Goal: Check status: Check status

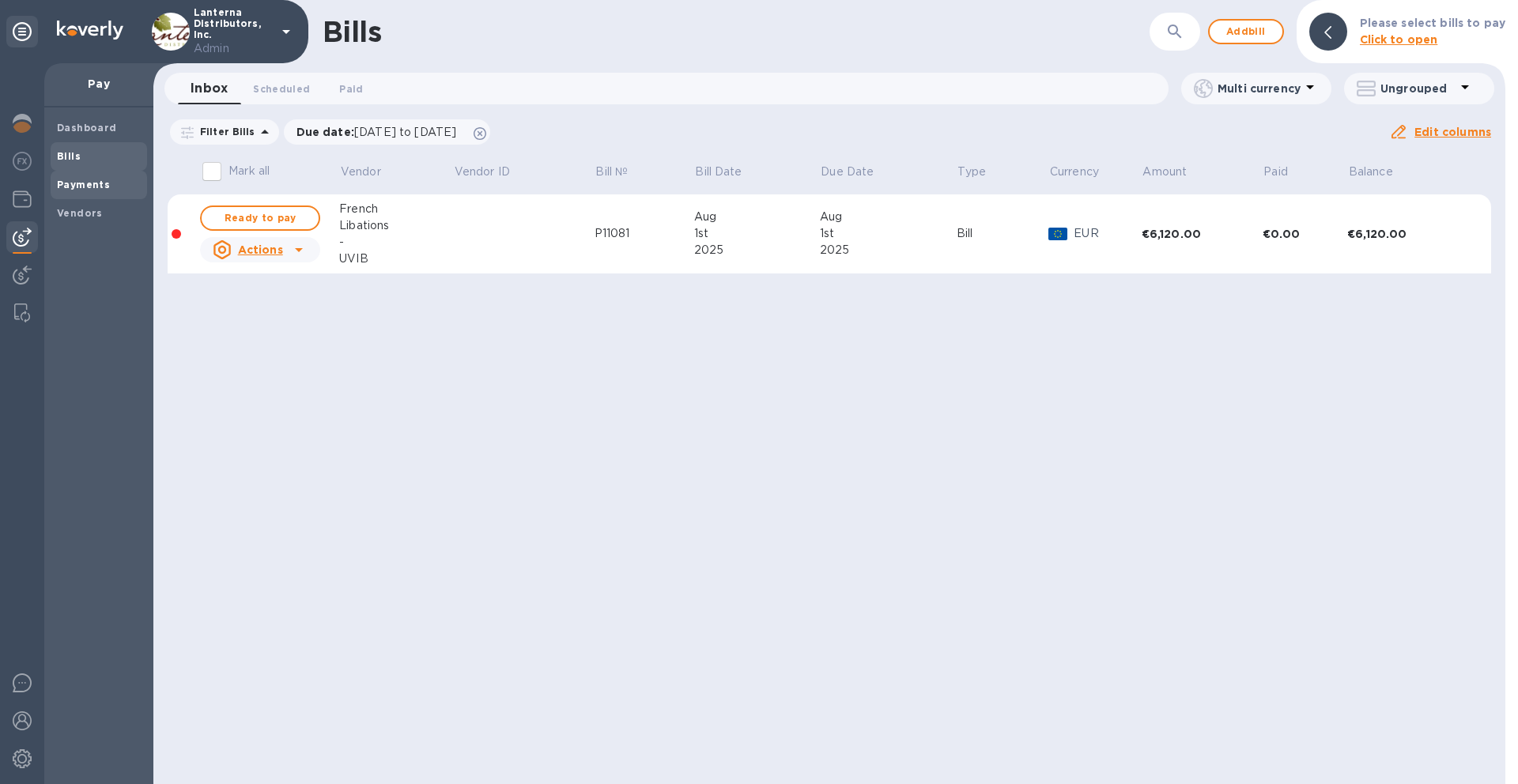
click at [105, 183] on b "Payments" at bounding box center [83, 184] width 53 height 12
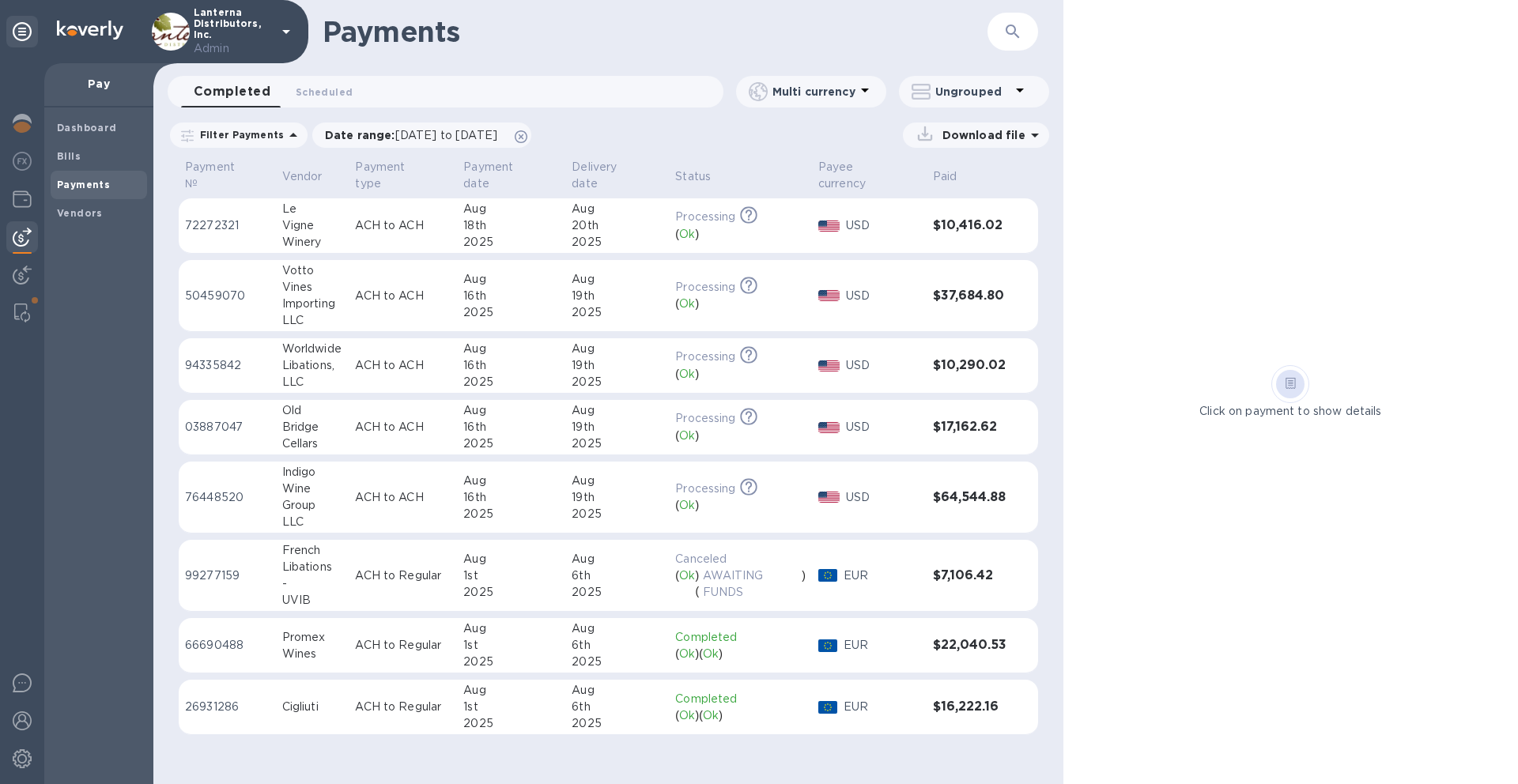
click at [343, 481] on td "Indigo Wine Group LLC" at bounding box center [313, 497] width 73 height 72
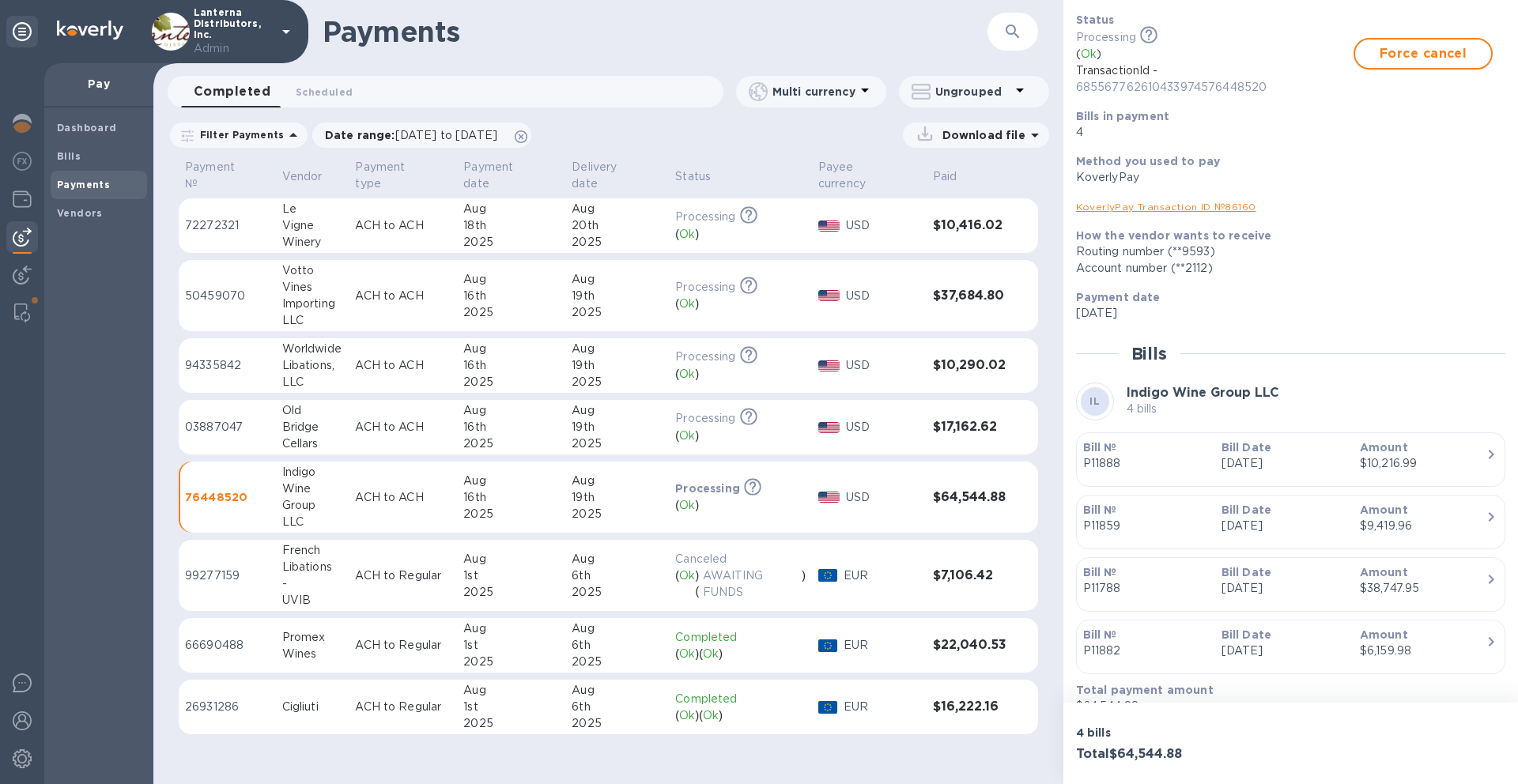
scroll to position [127, 0]
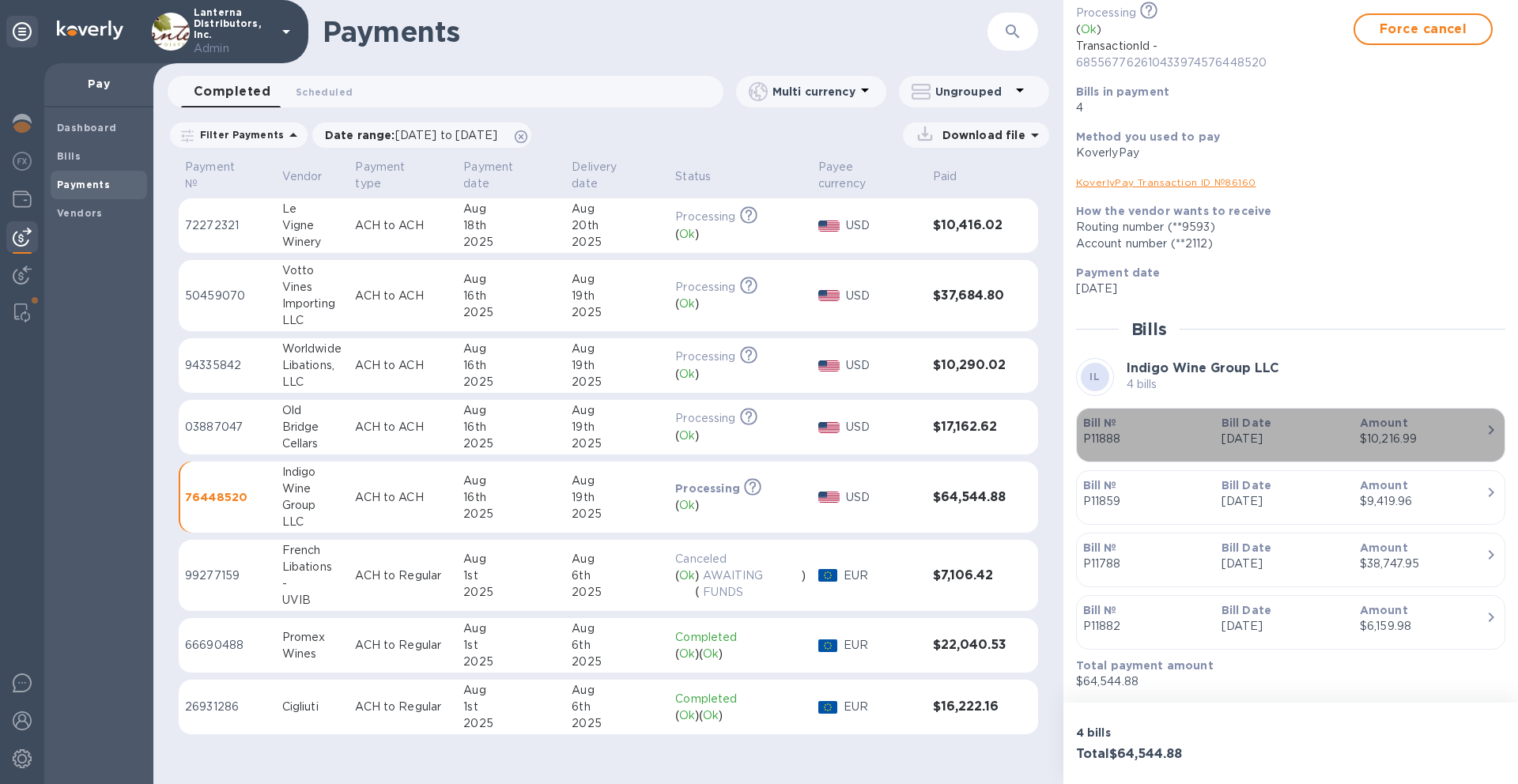
click at [1489, 427] on icon "button" at bounding box center [1490, 429] width 19 height 19
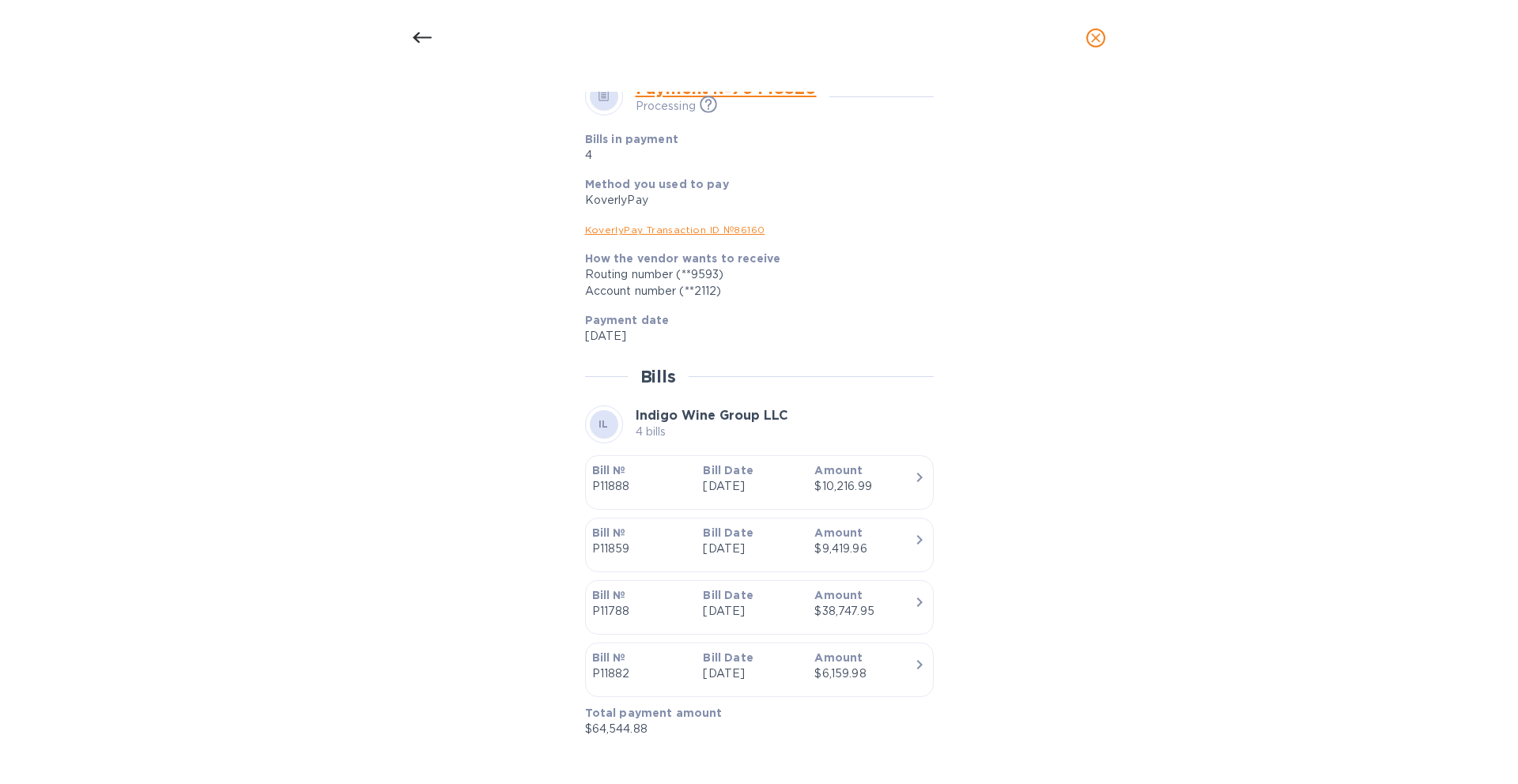
scroll to position [580, 0]
click at [909, 482] on icon "button" at bounding box center [919, 475] width 19 height 19
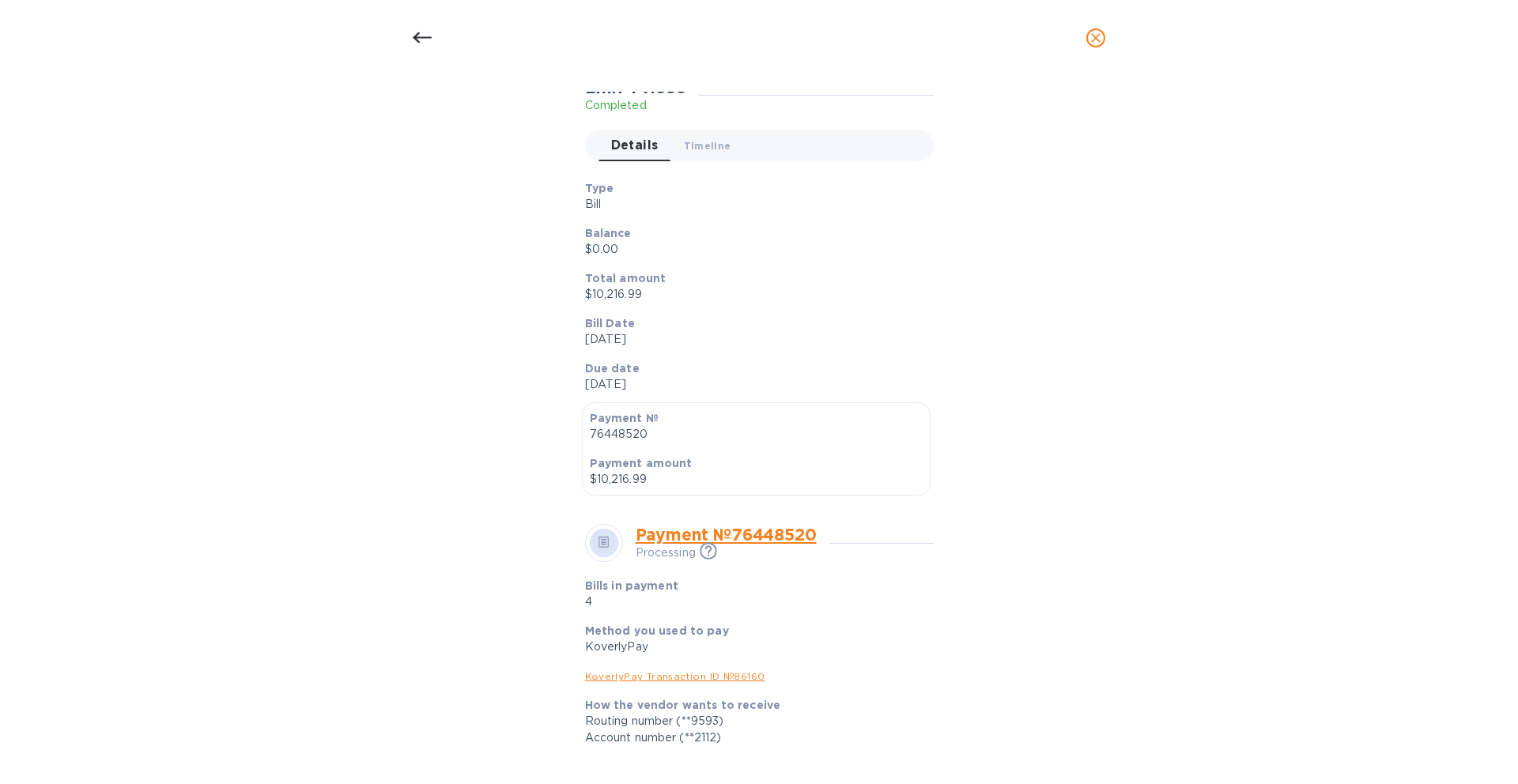
scroll to position [0, 0]
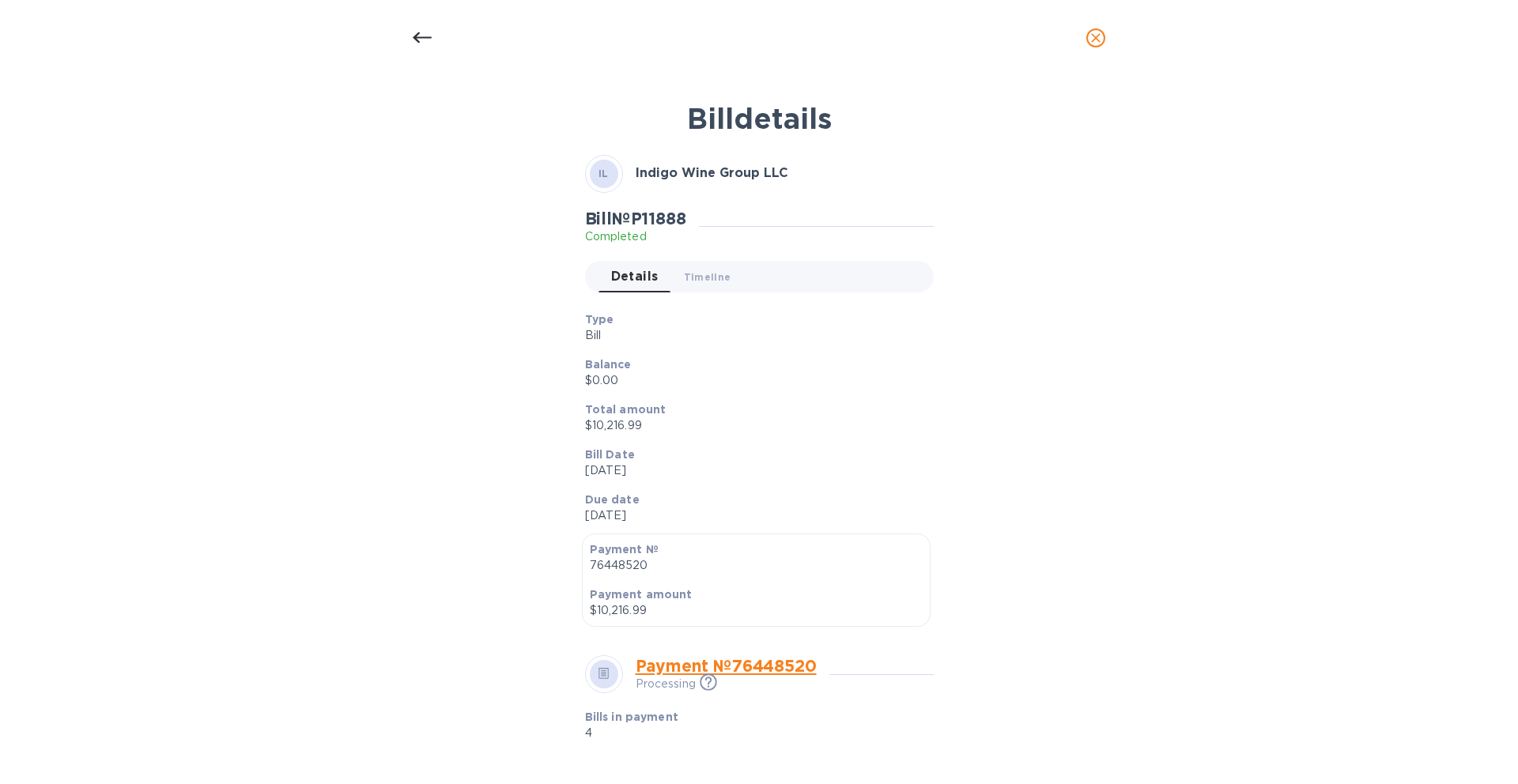
click at [421, 37] on icon at bounding box center [422, 37] width 19 height 11
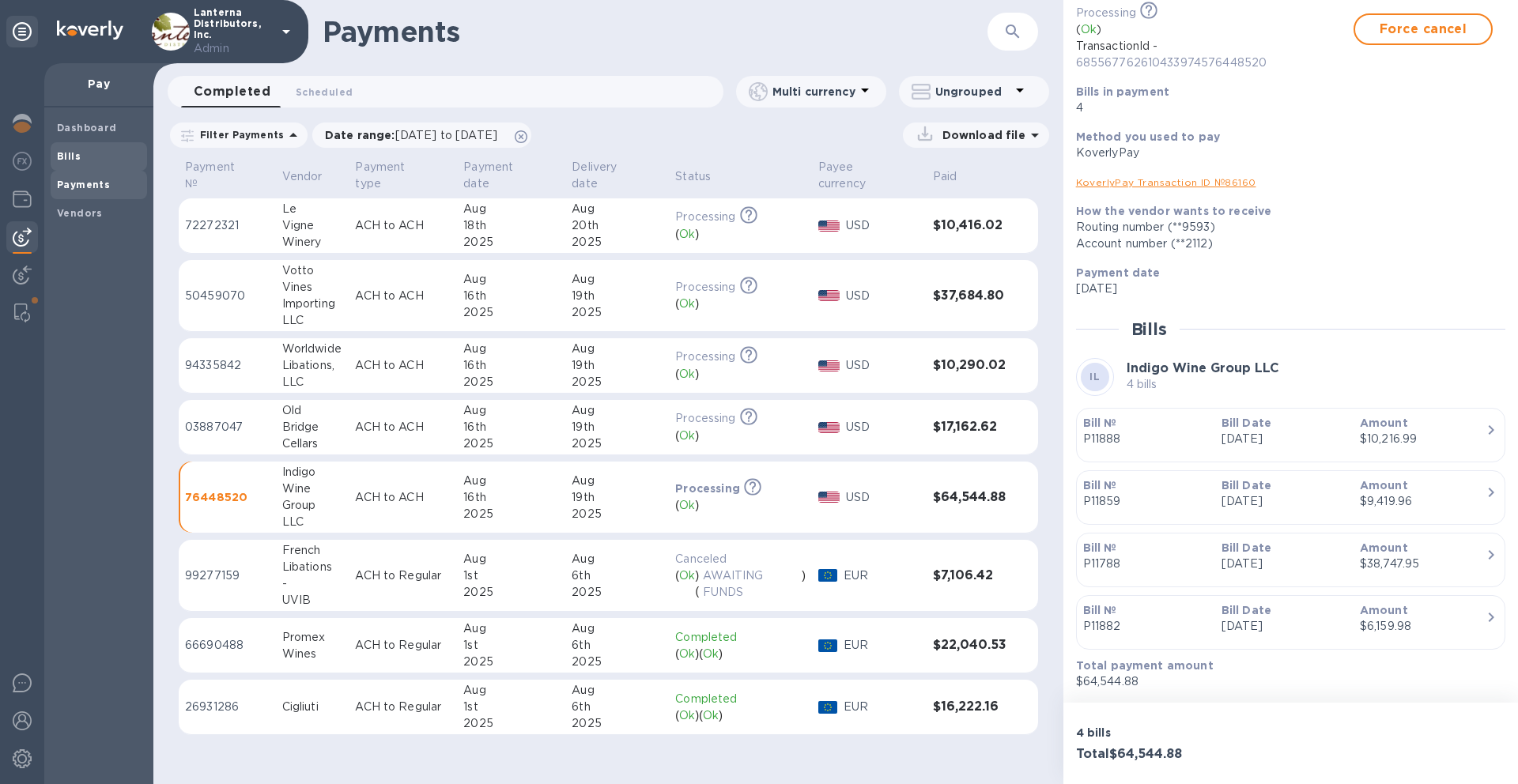
click at [112, 154] on span "Bills" at bounding box center [98, 156] width 84 height 16
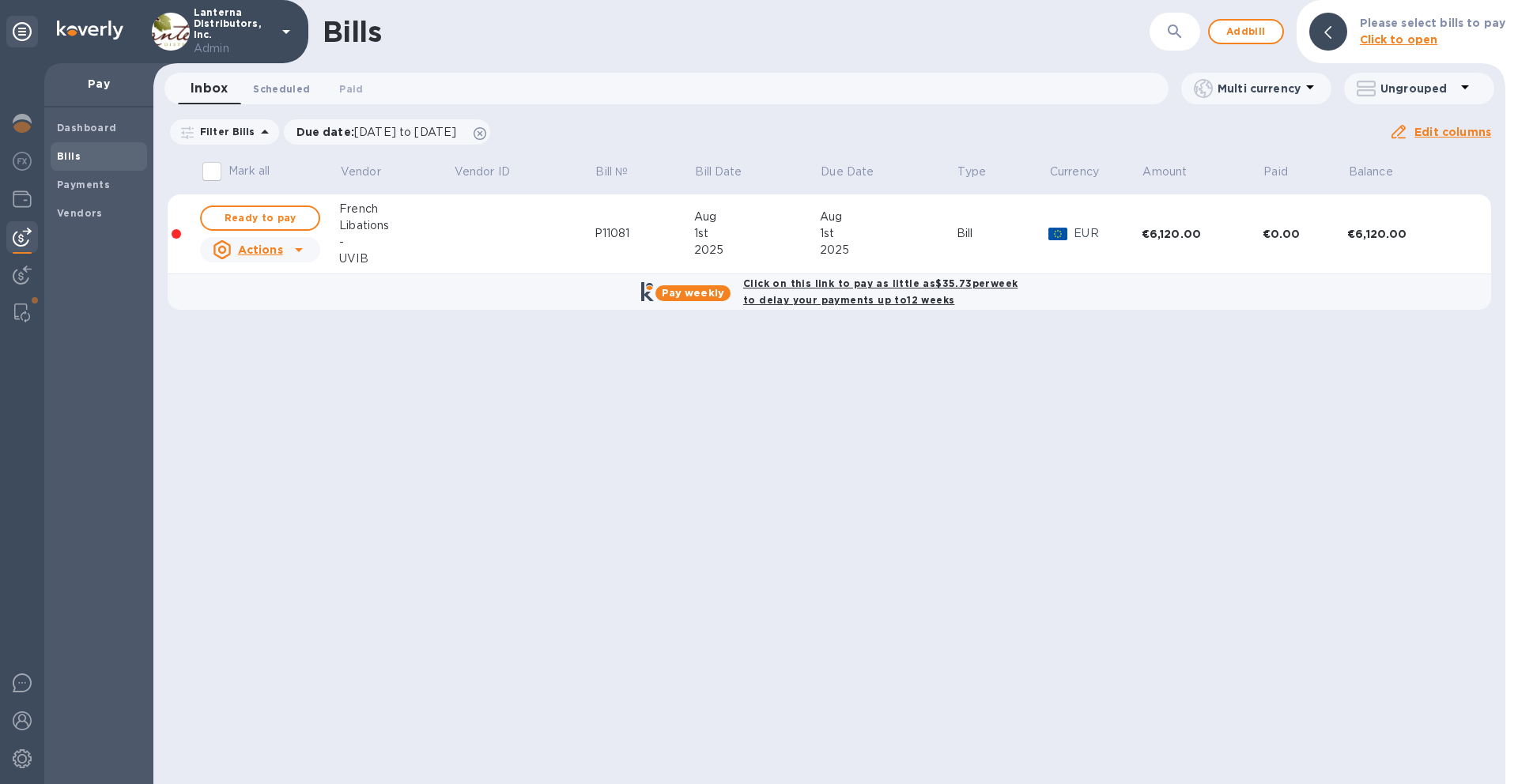
click at [298, 90] on span "Scheduled 0" at bounding box center [281, 89] width 57 height 17
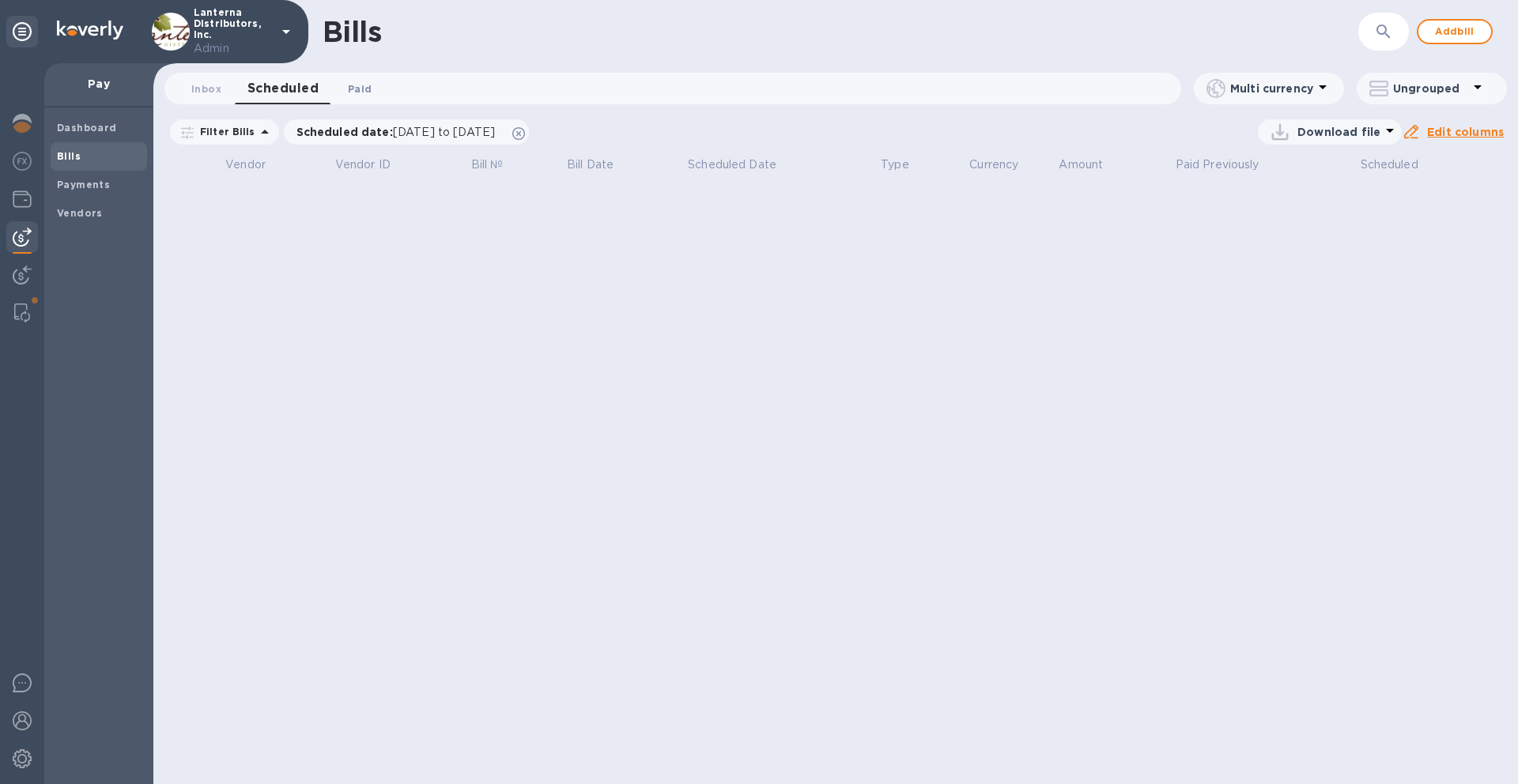
click at [351, 95] on span "Paid 0" at bounding box center [359, 89] width 23 height 17
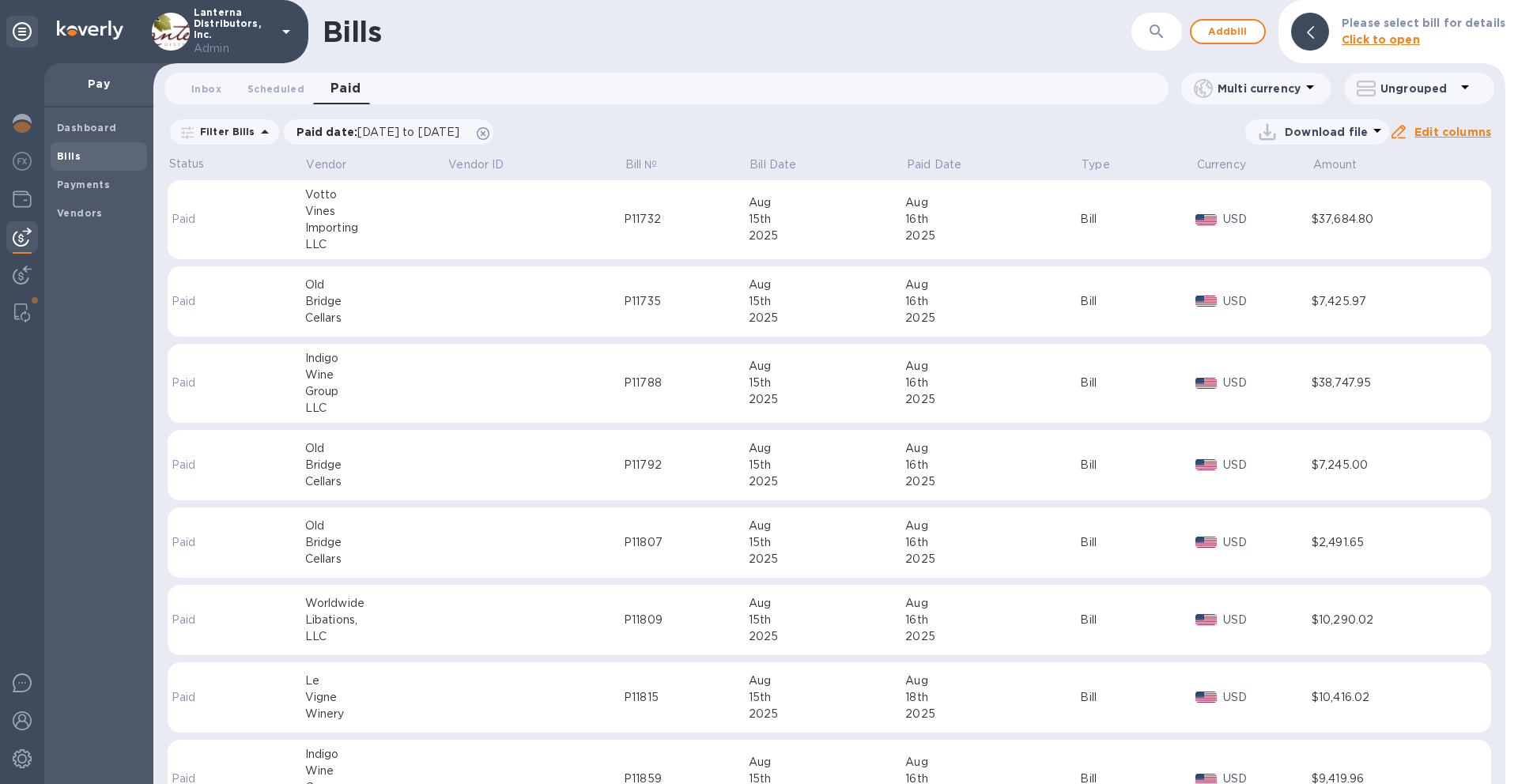
click at [382, 370] on div "Wine" at bounding box center [376, 375] width 143 height 17
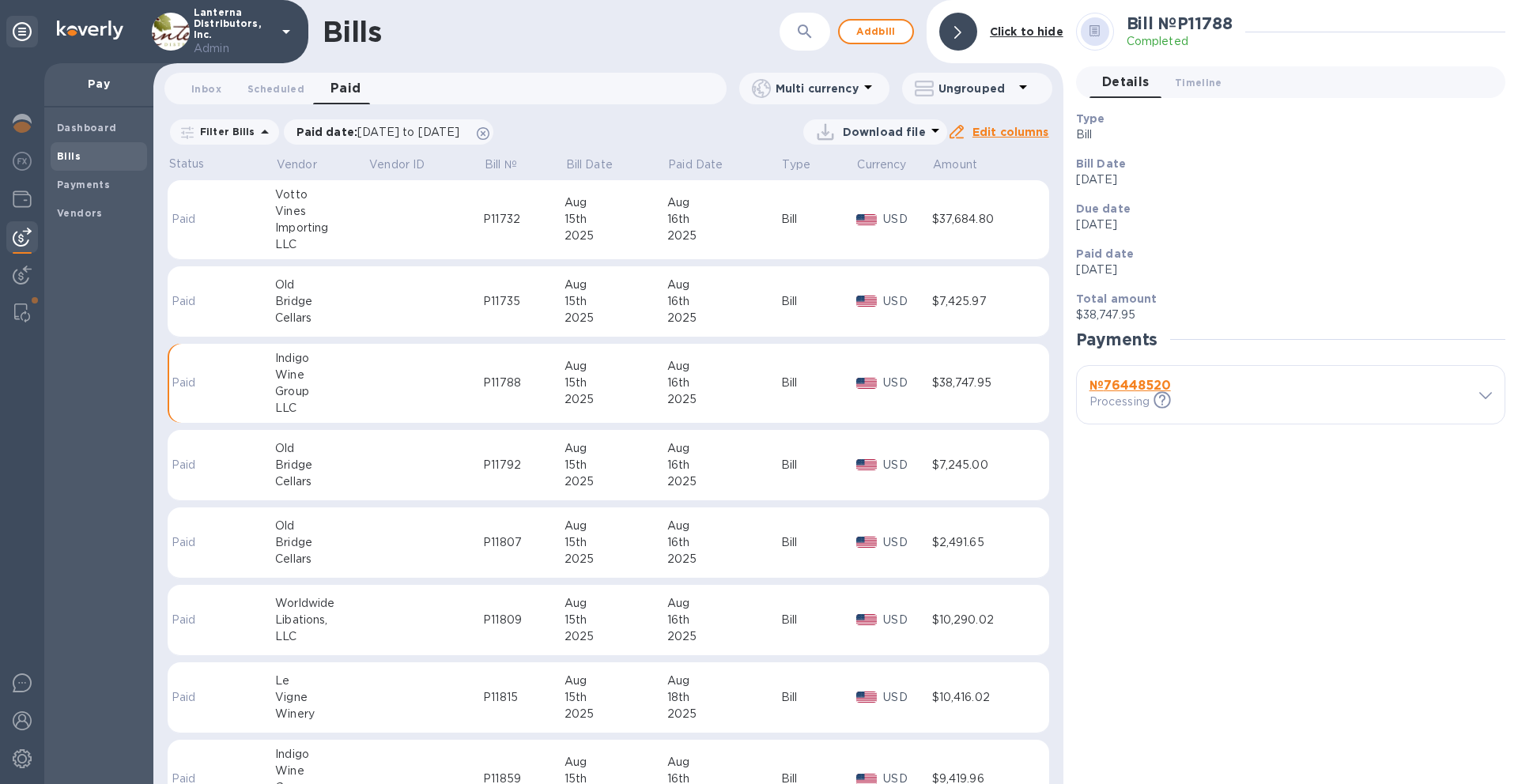
click at [1141, 384] on b "№ 76448520" at bounding box center [1130, 385] width 82 height 15
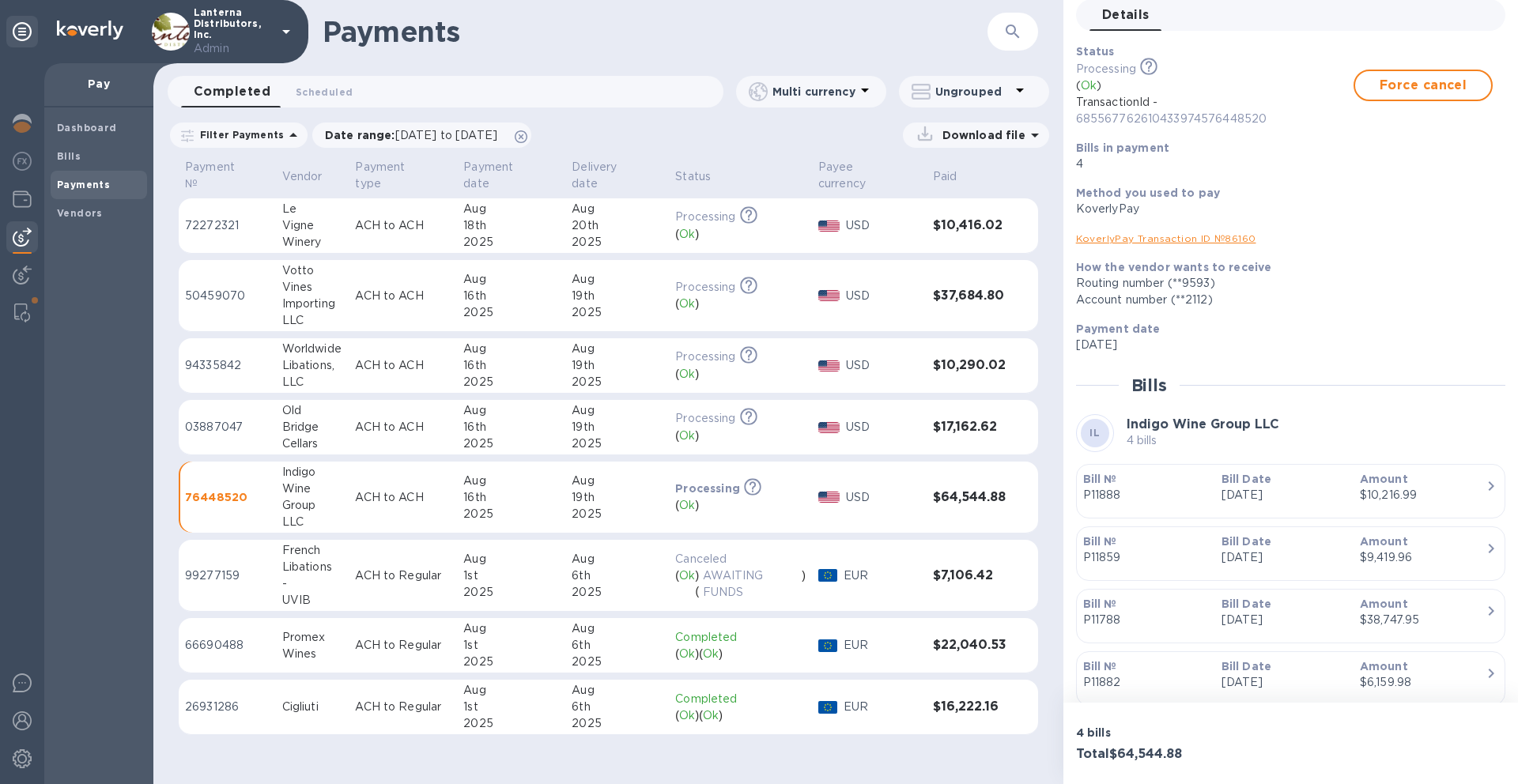
scroll to position [127, 0]
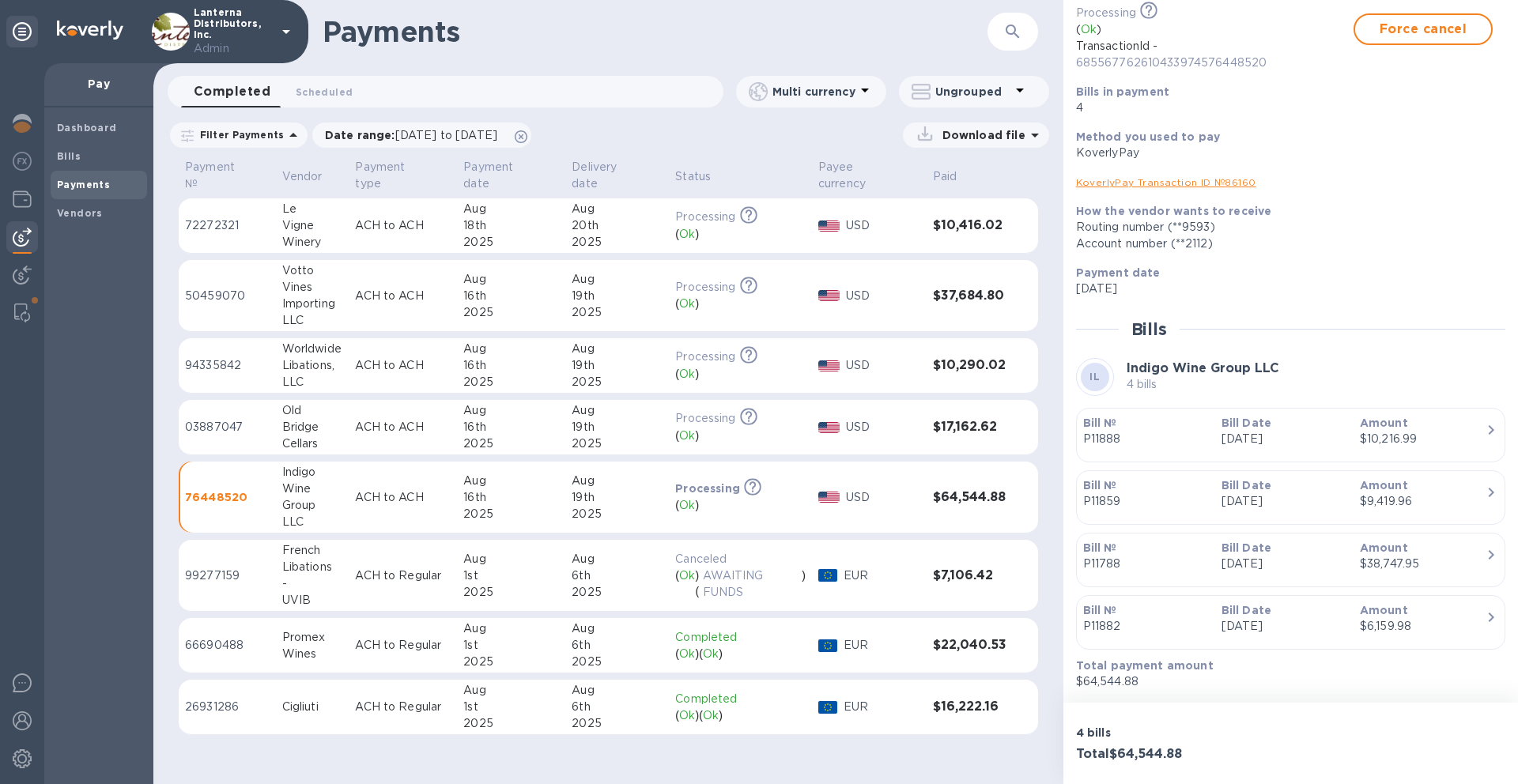
click at [1200, 438] on p "P11888" at bounding box center [1145, 439] width 126 height 17
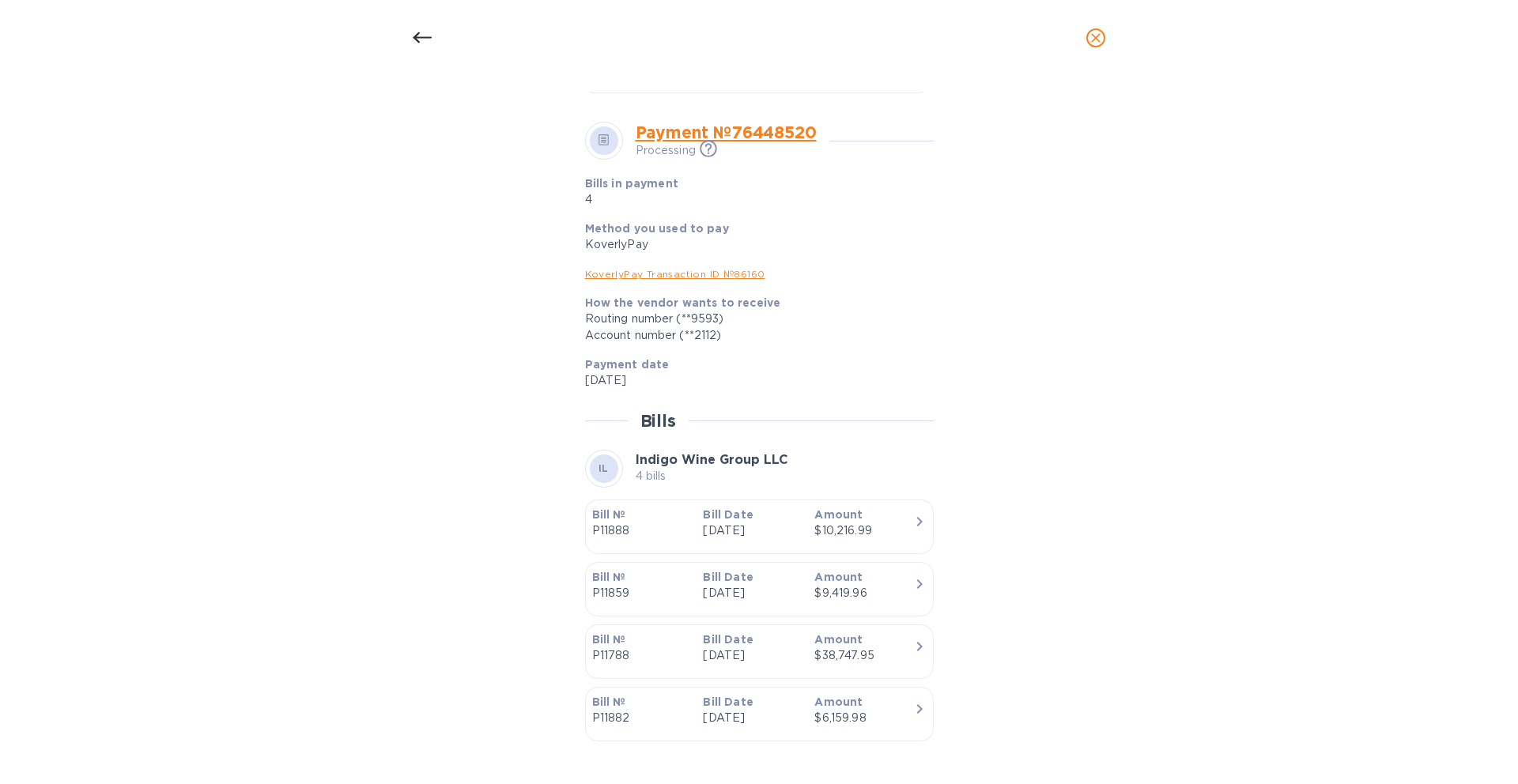
scroll to position [527, 0]
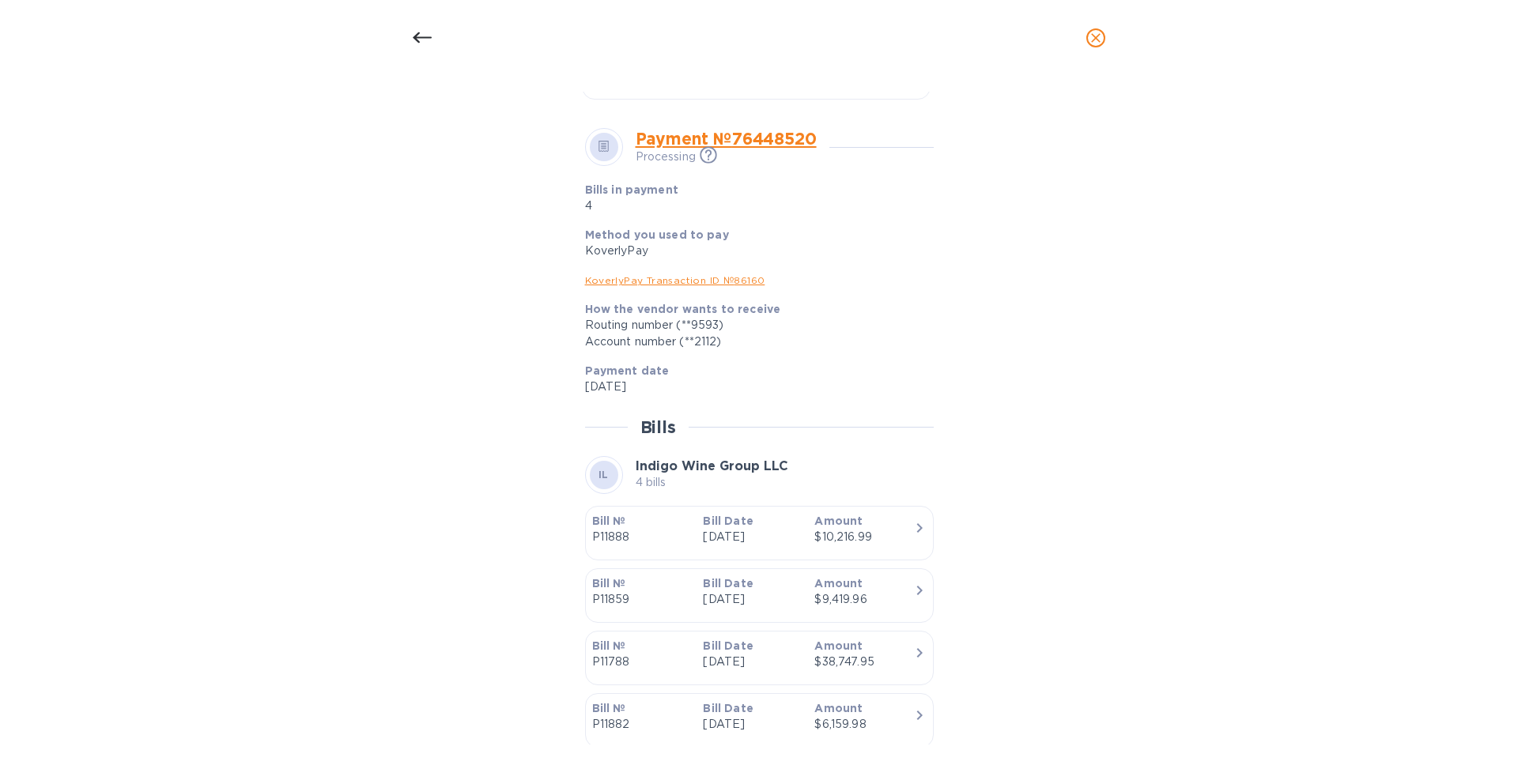
click at [430, 45] on icon at bounding box center [422, 37] width 19 height 19
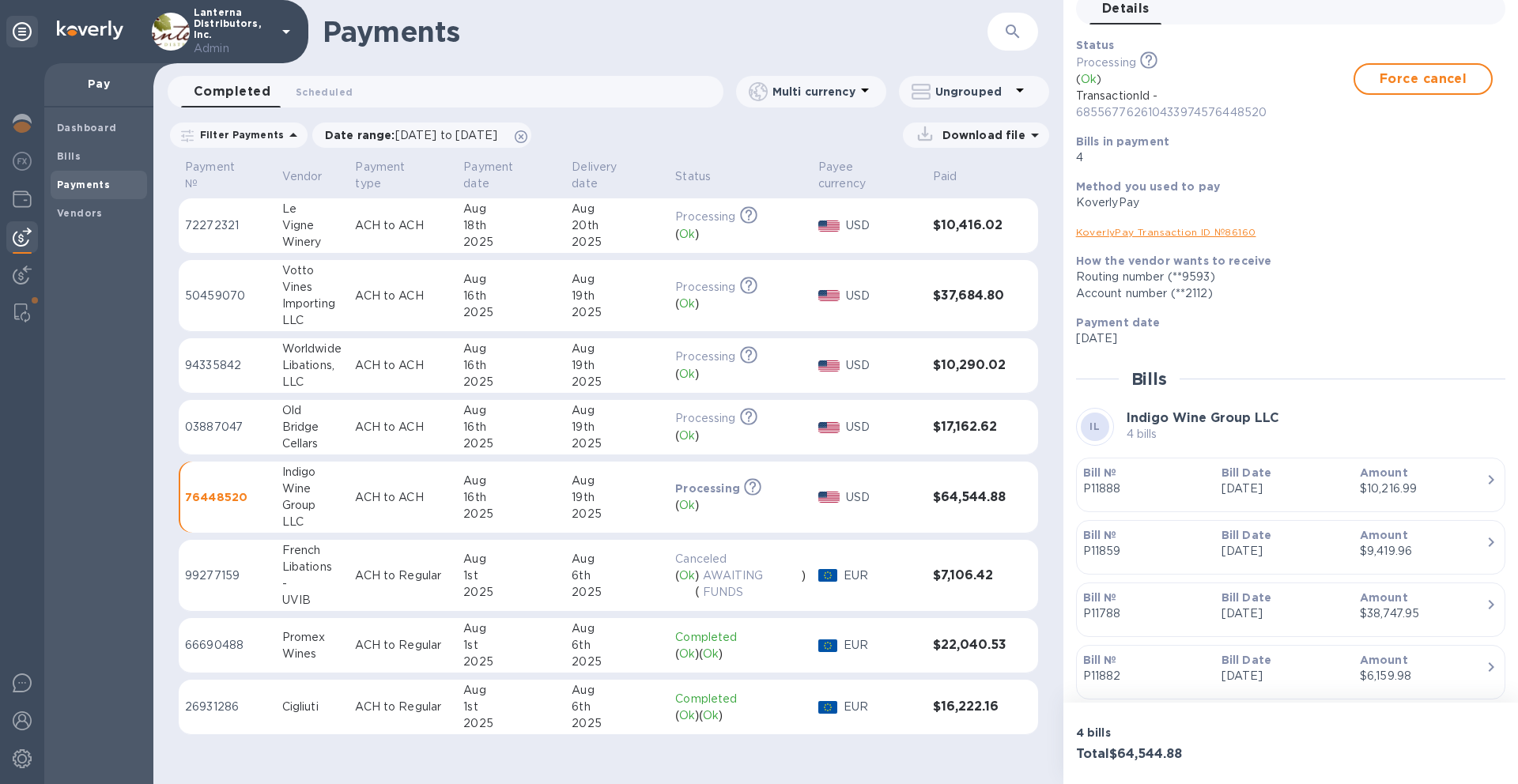
scroll to position [127, 0]
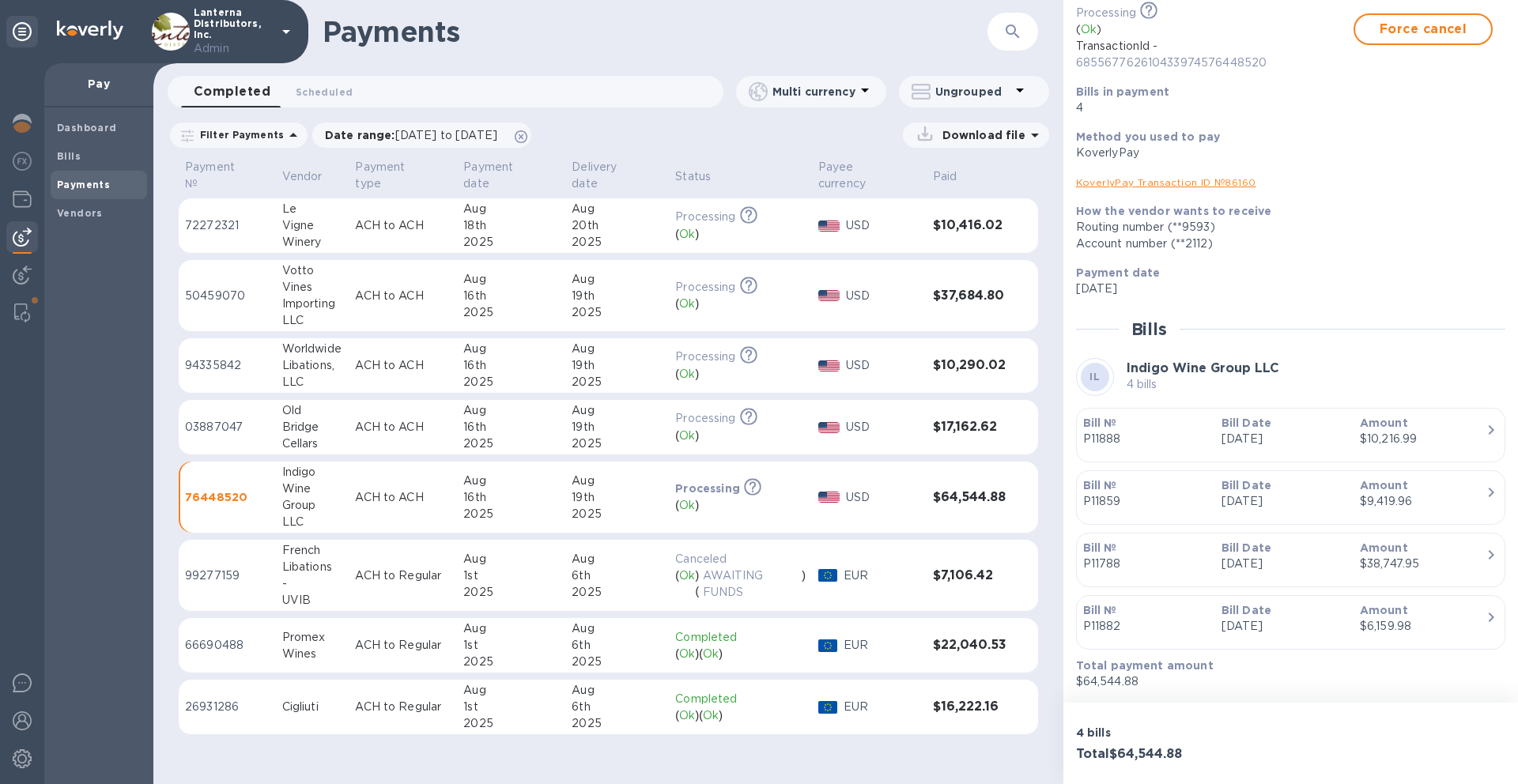
click at [1391, 488] on b "Amount" at bounding box center [1384, 485] width 48 height 12
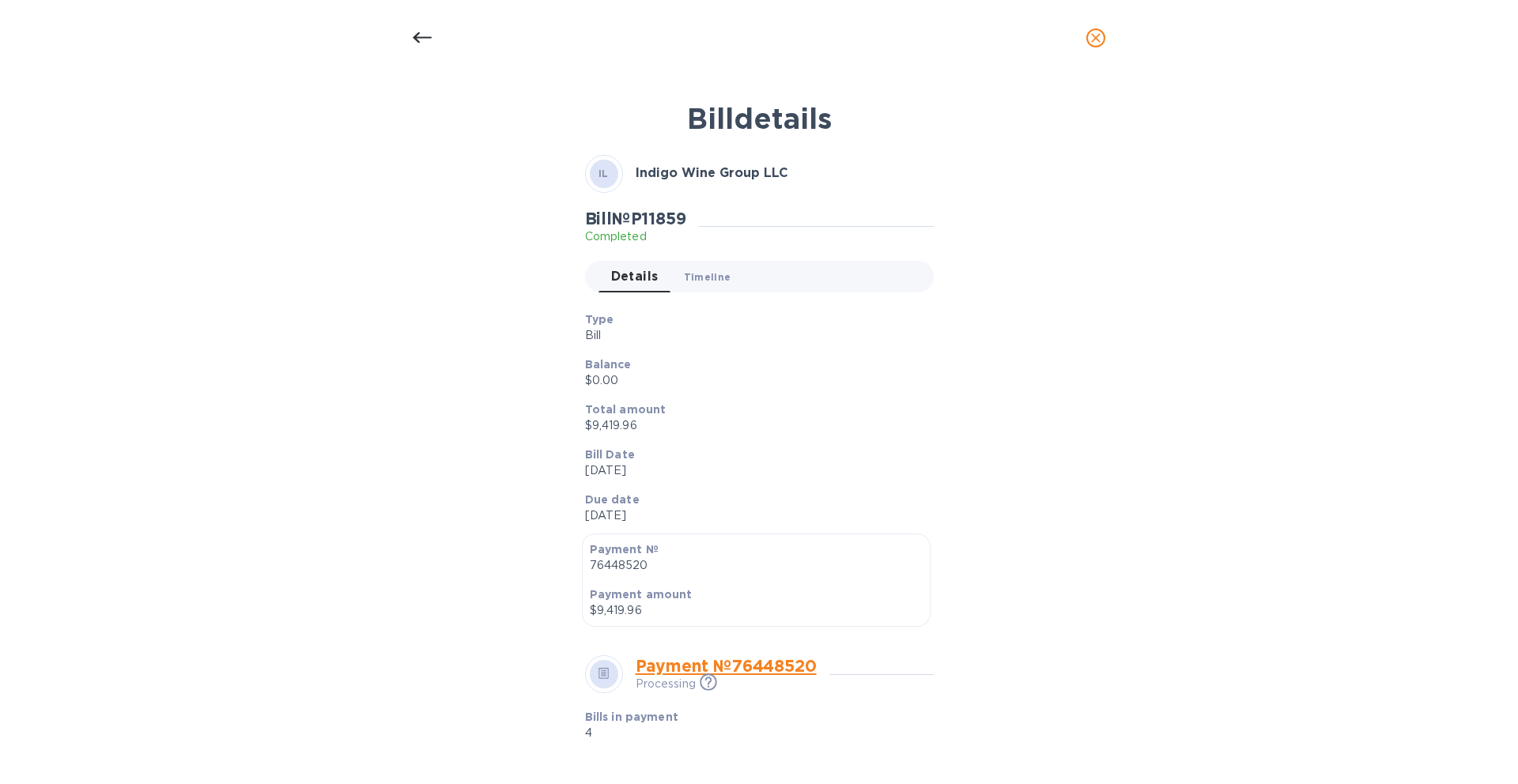
click at [694, 272] on span "Timeline 0" at bounding box center [707, 277] width 48 height 17
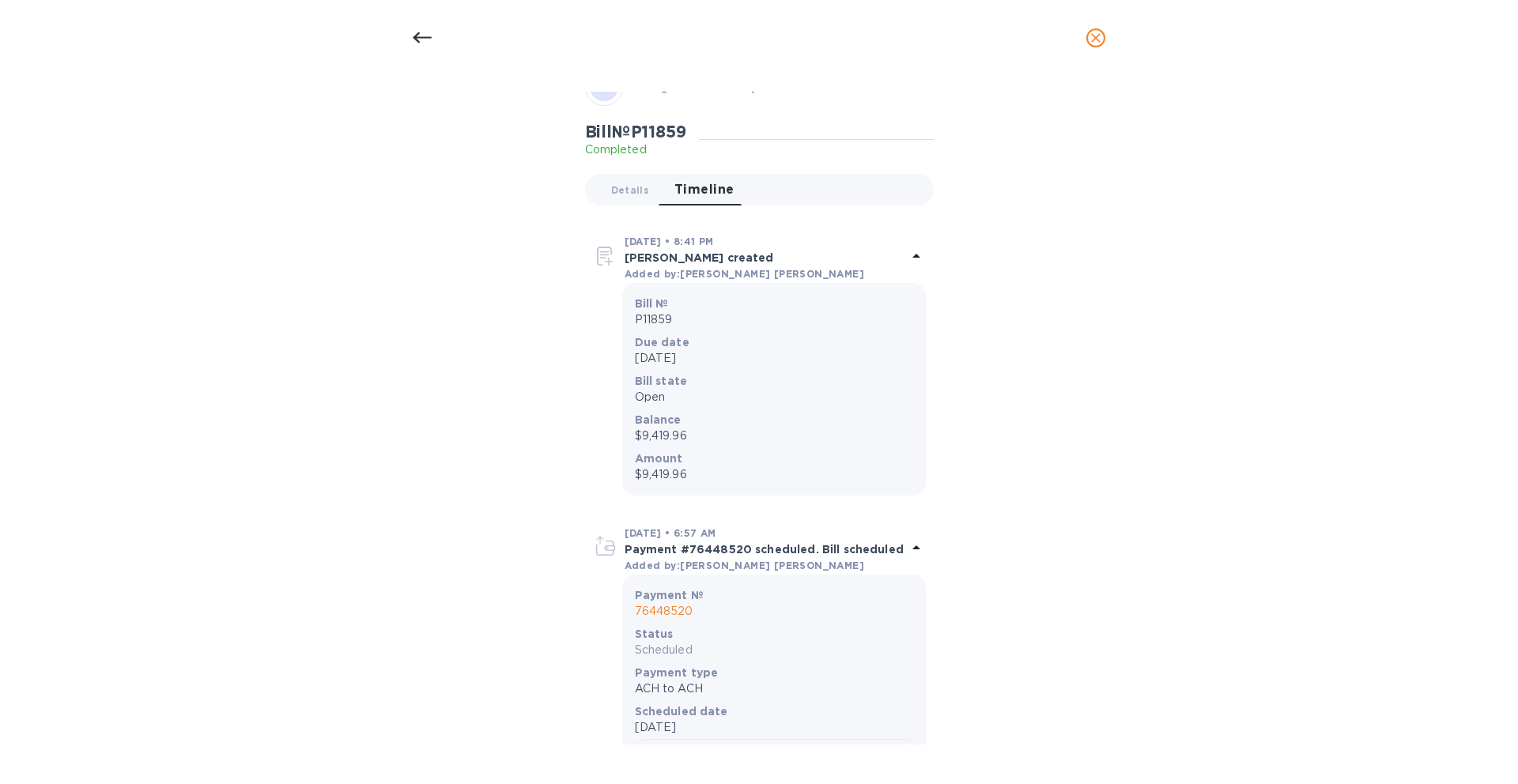
scroll to position [81, 0]
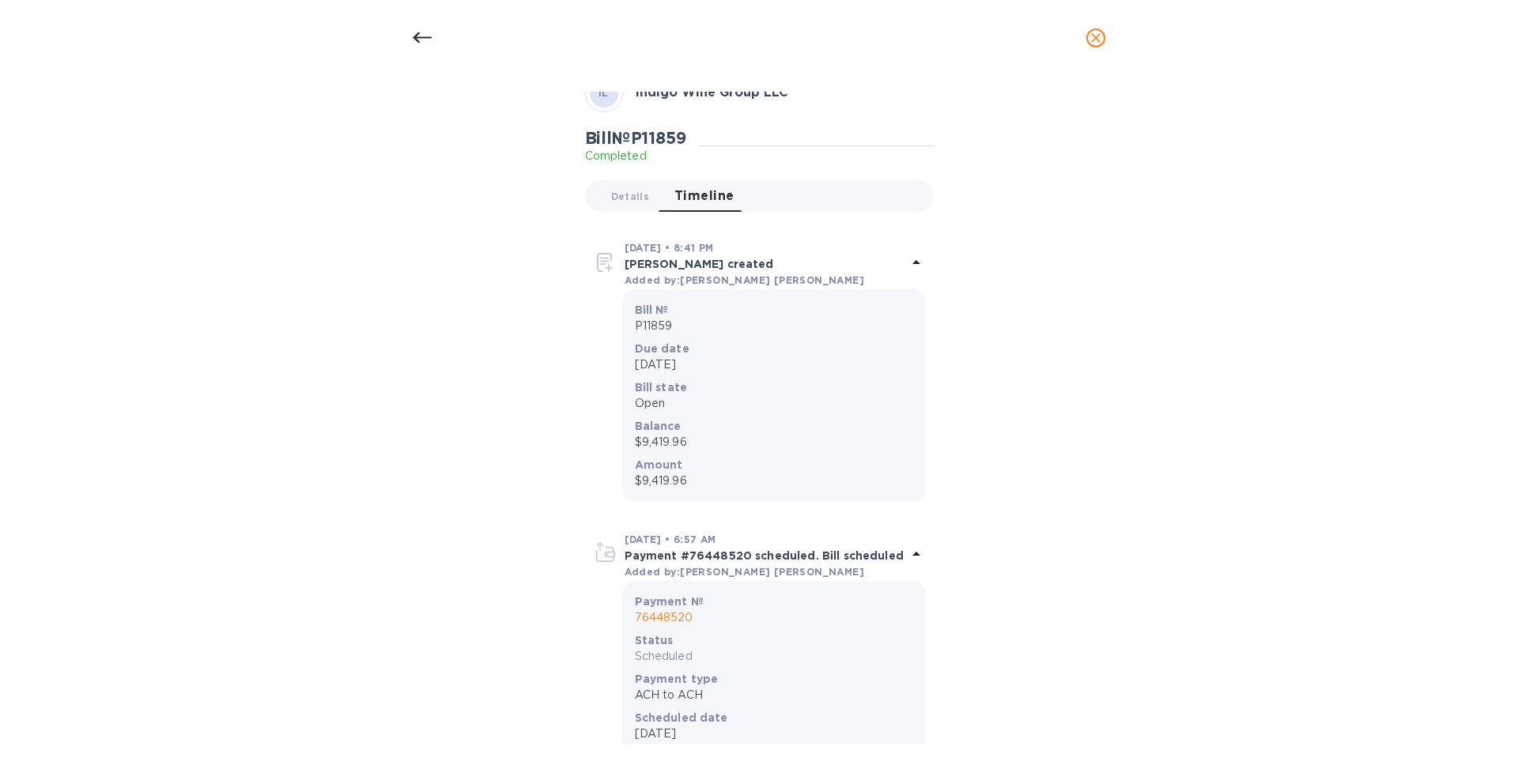
click at [676, 614] on p "76448520" at bounding box center [774, 617] width 278 height 17
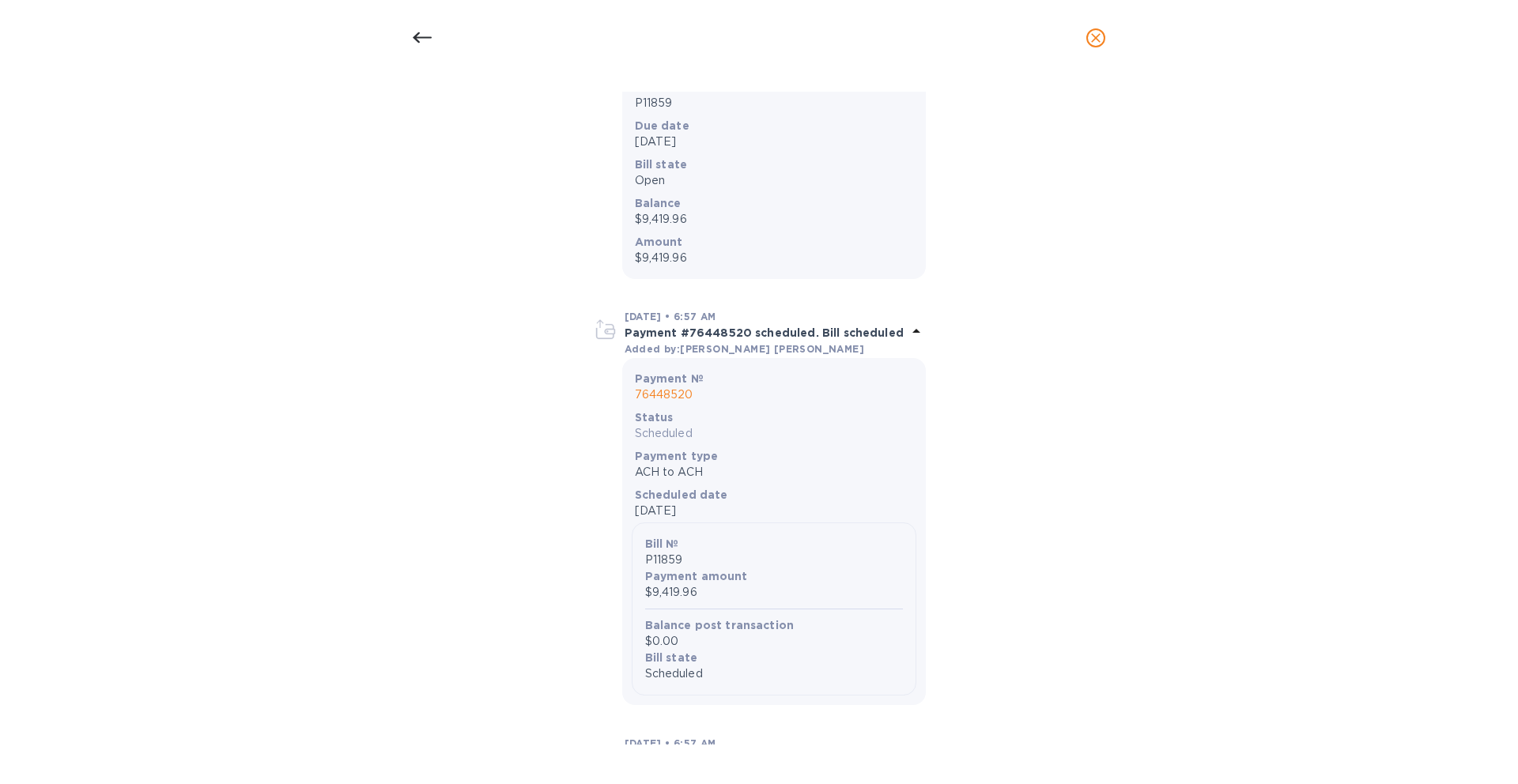
scroll to position [0, 0]
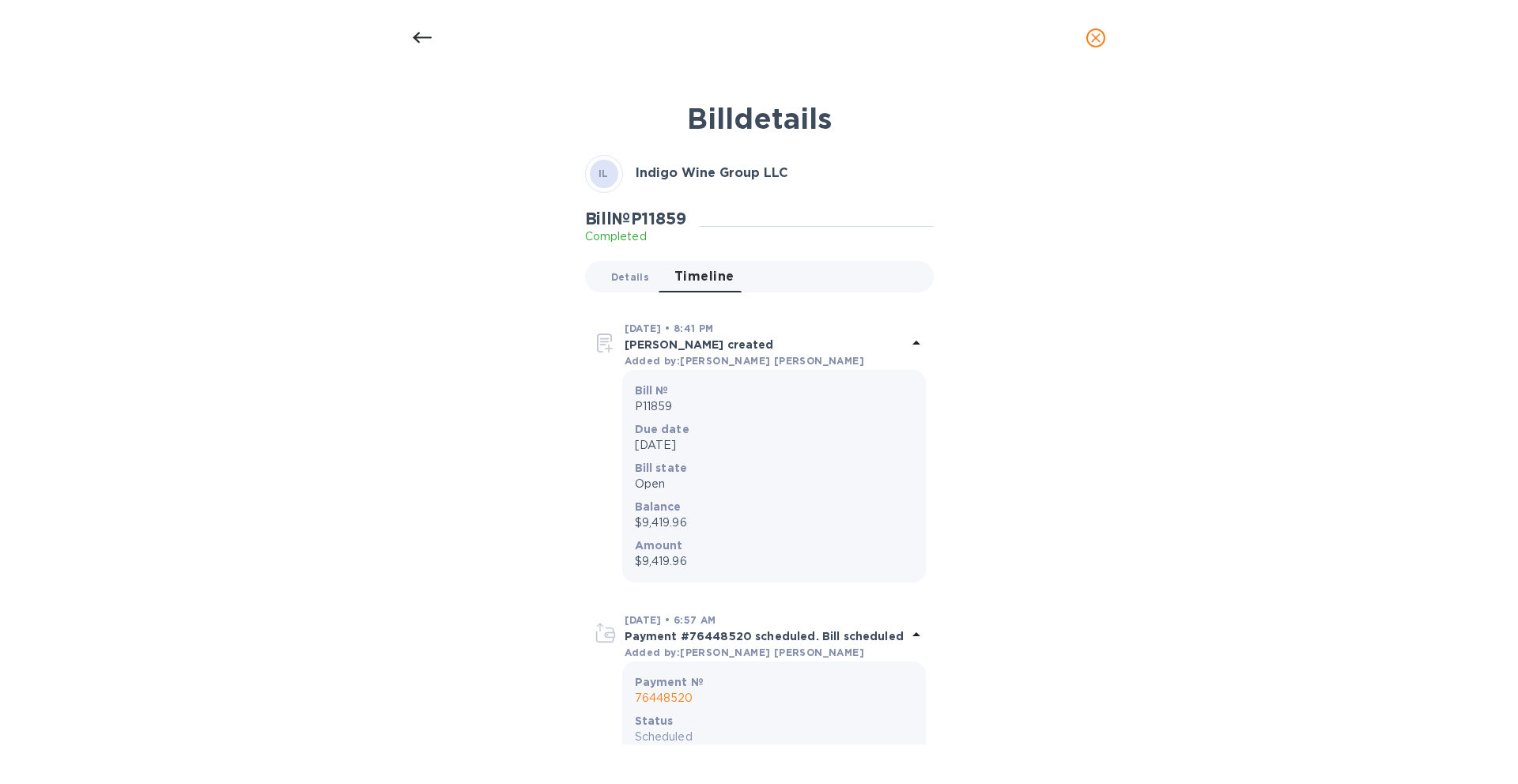
click at [619, 279] on span "Details 0" at bounding box center [630, 277] width 38 height 17
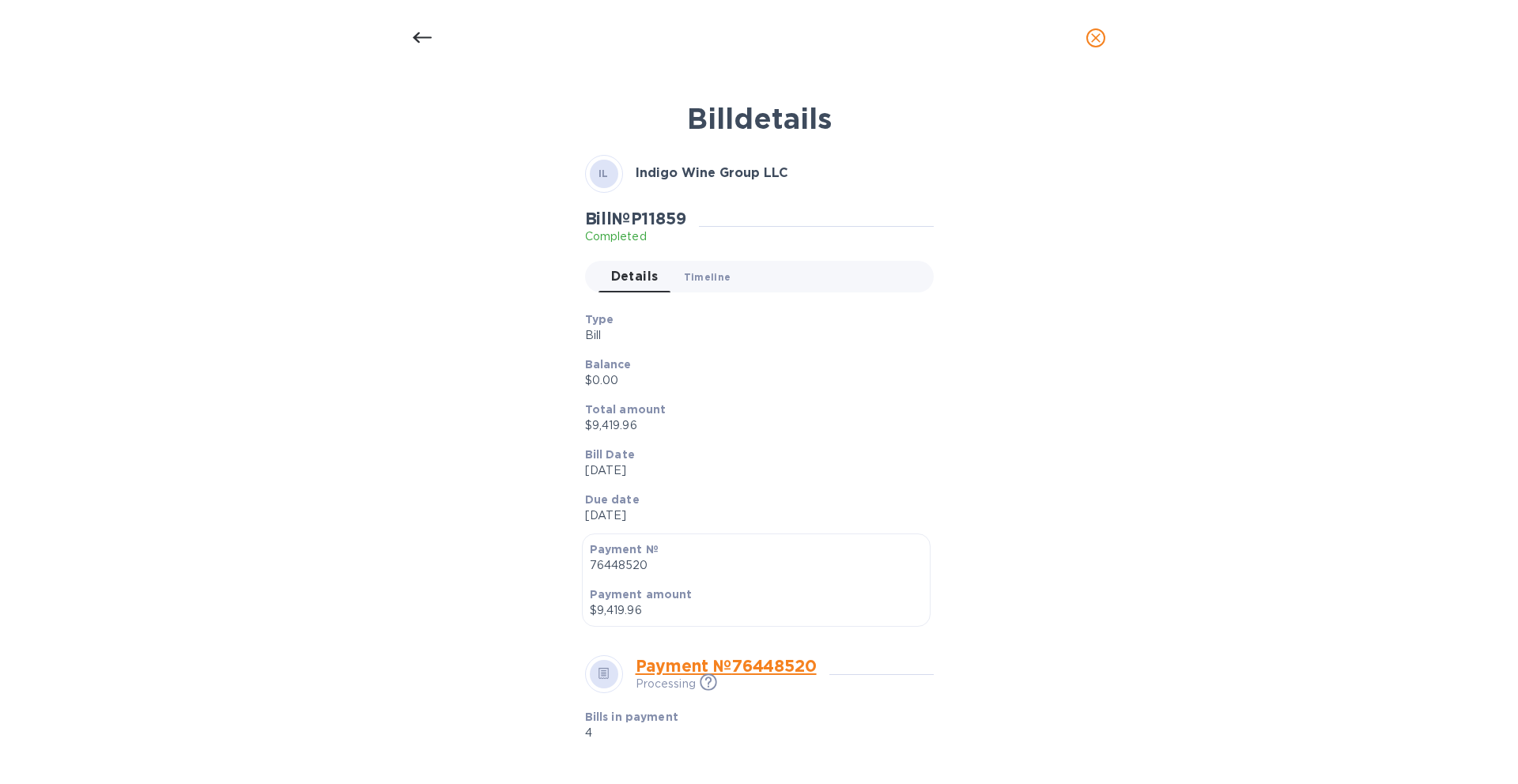
click at [695, 266] on button "Timeline 0" at bounding box center [707, 277] width 73 height 32
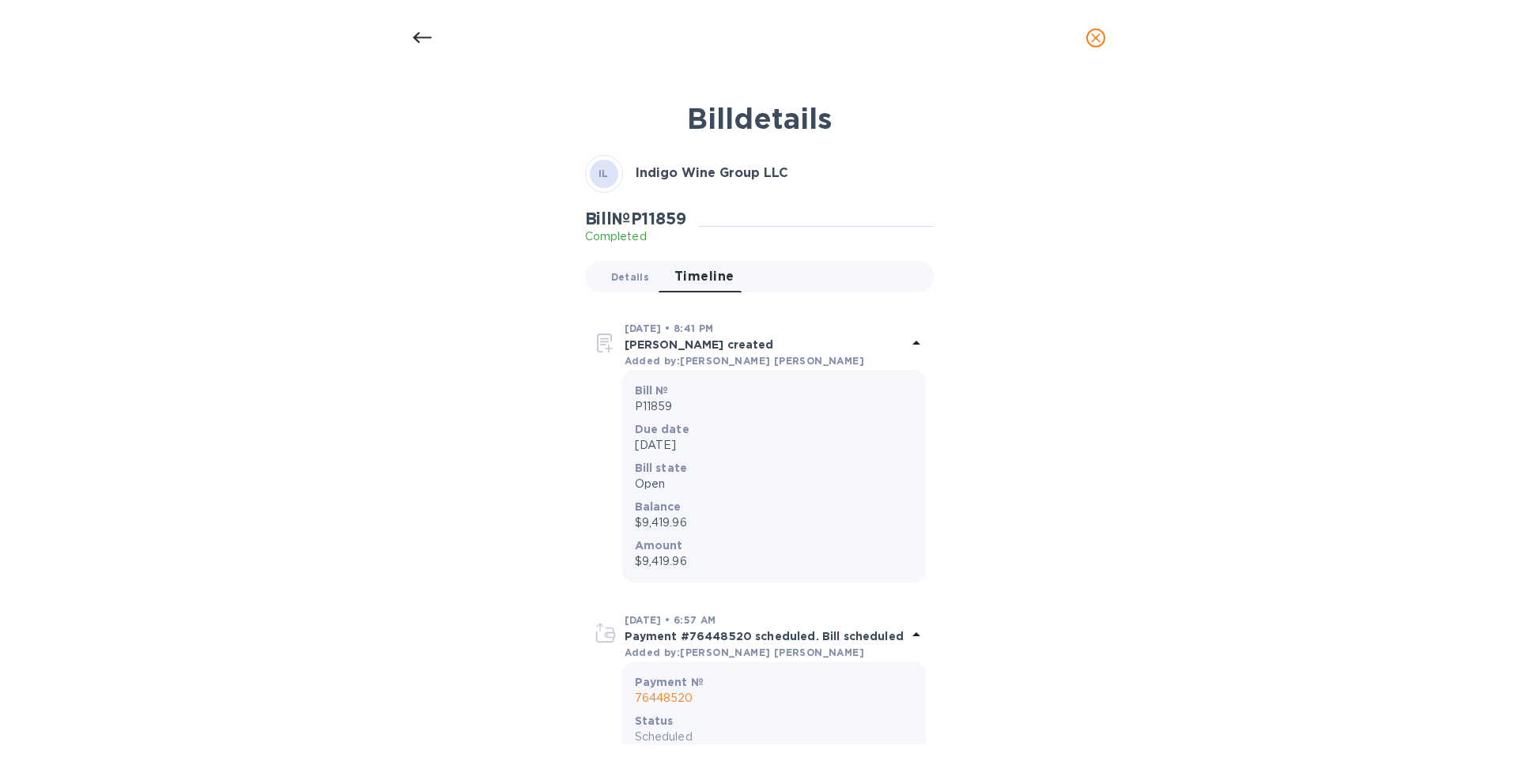
click at [619, 282] on span "Details 0" at bounding box center [630, 277] width 38 height 17
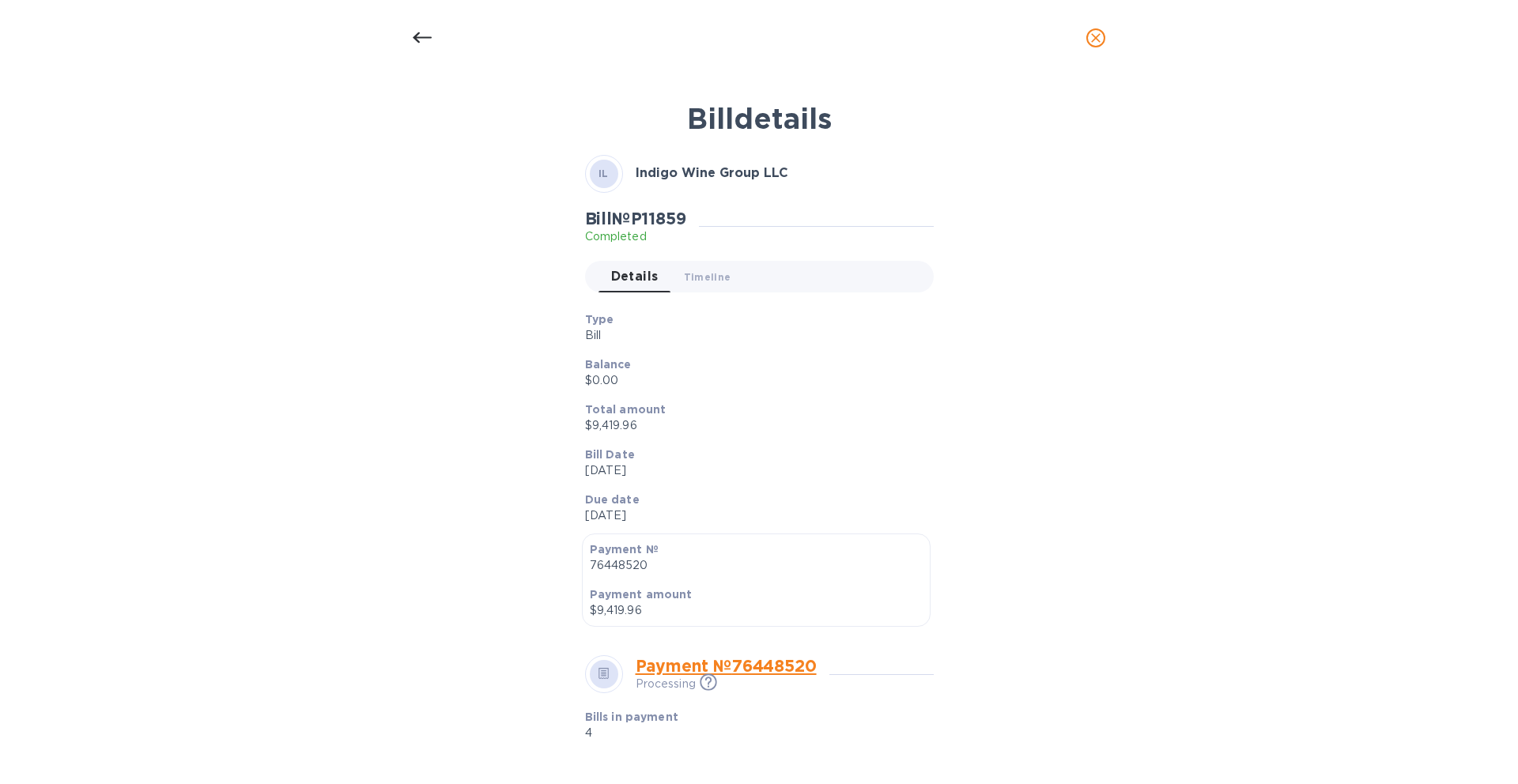
click at [423, 47] on icon at bounding box center [422, 37] width 19 height 19
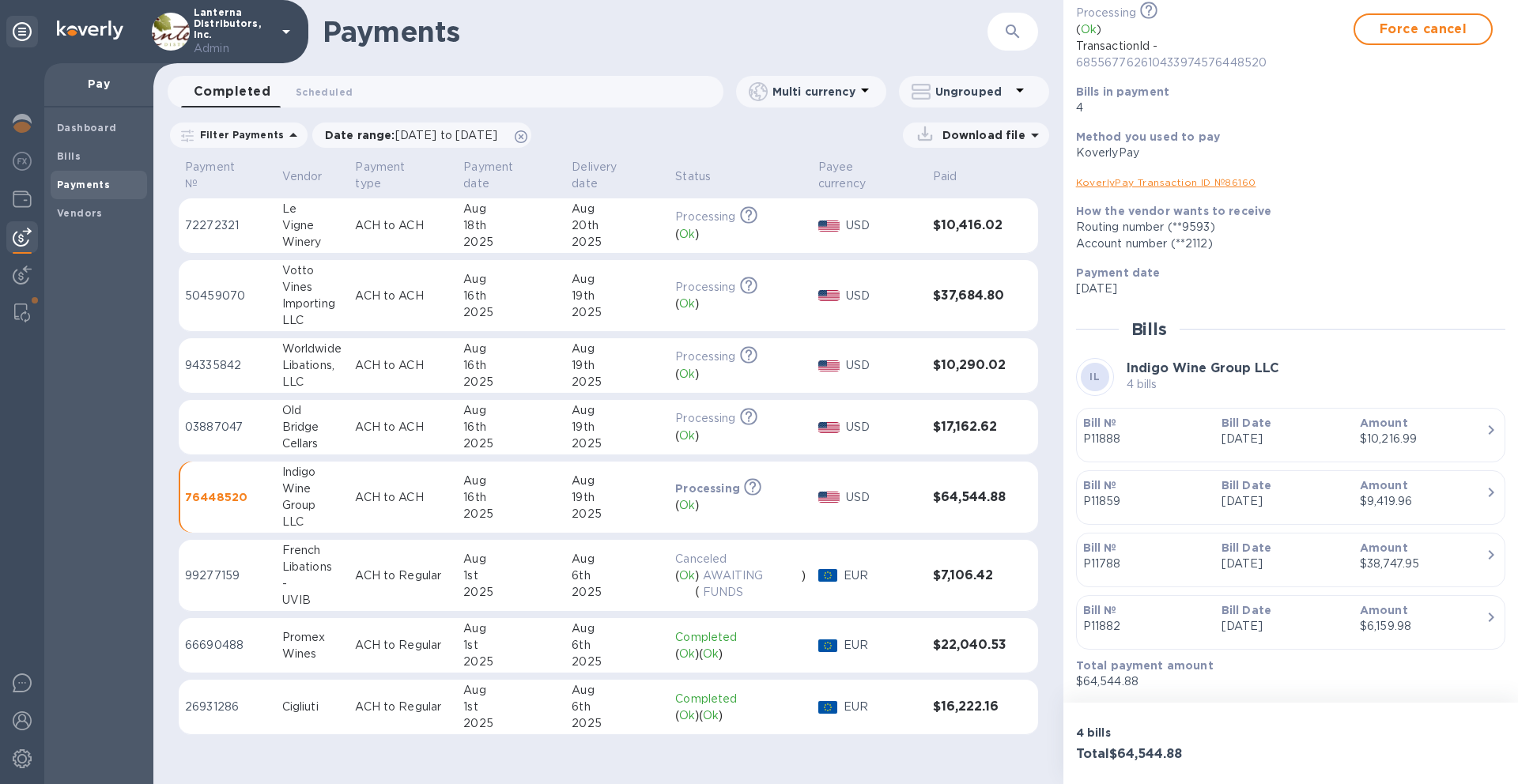
click at [1182, 558] on p "P11788" at bounding box center [1145, 564] width 126 height 17
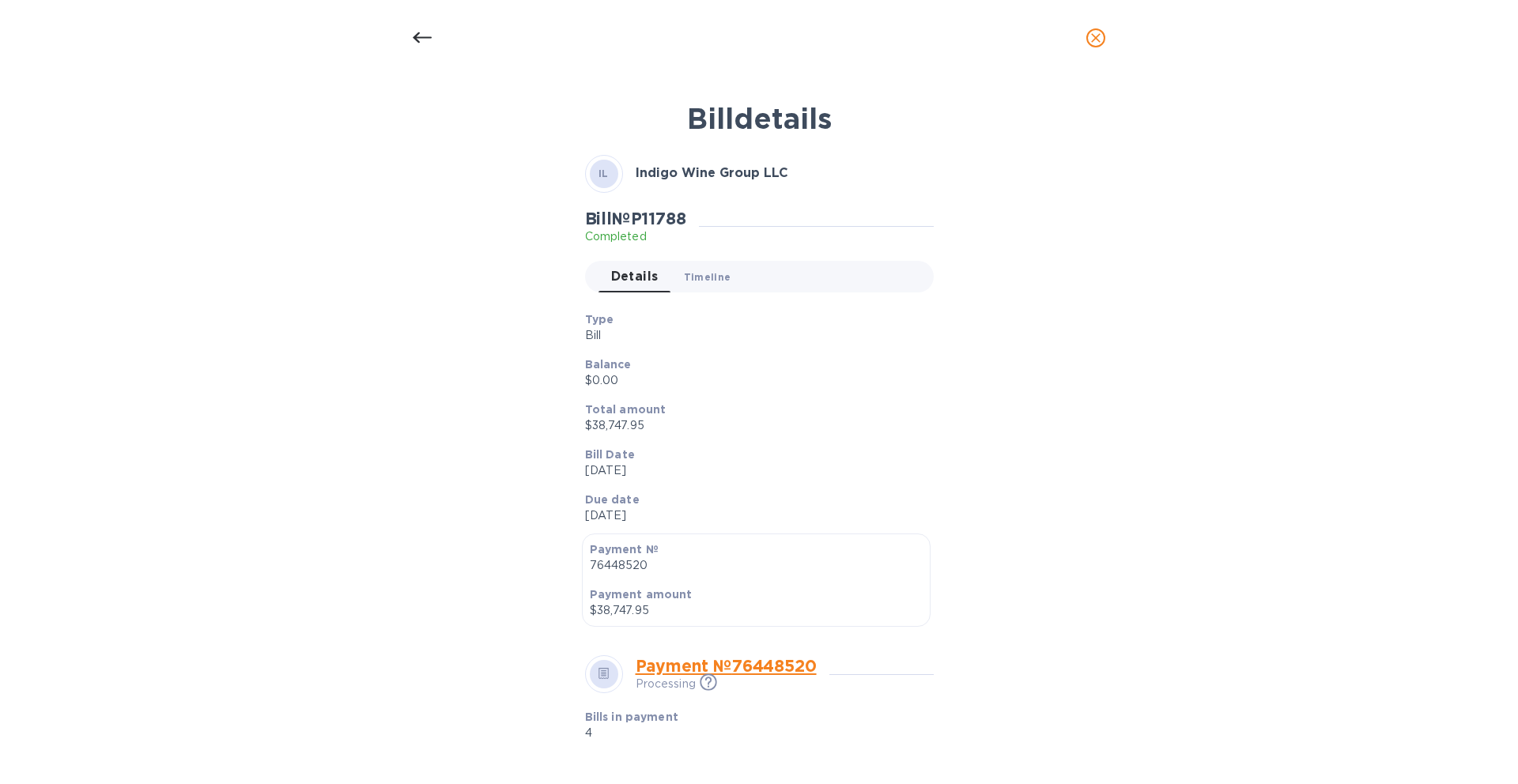
click at [710, 274] on span "Timeline 0" at bounding box center [707, 277] width 48 height 17
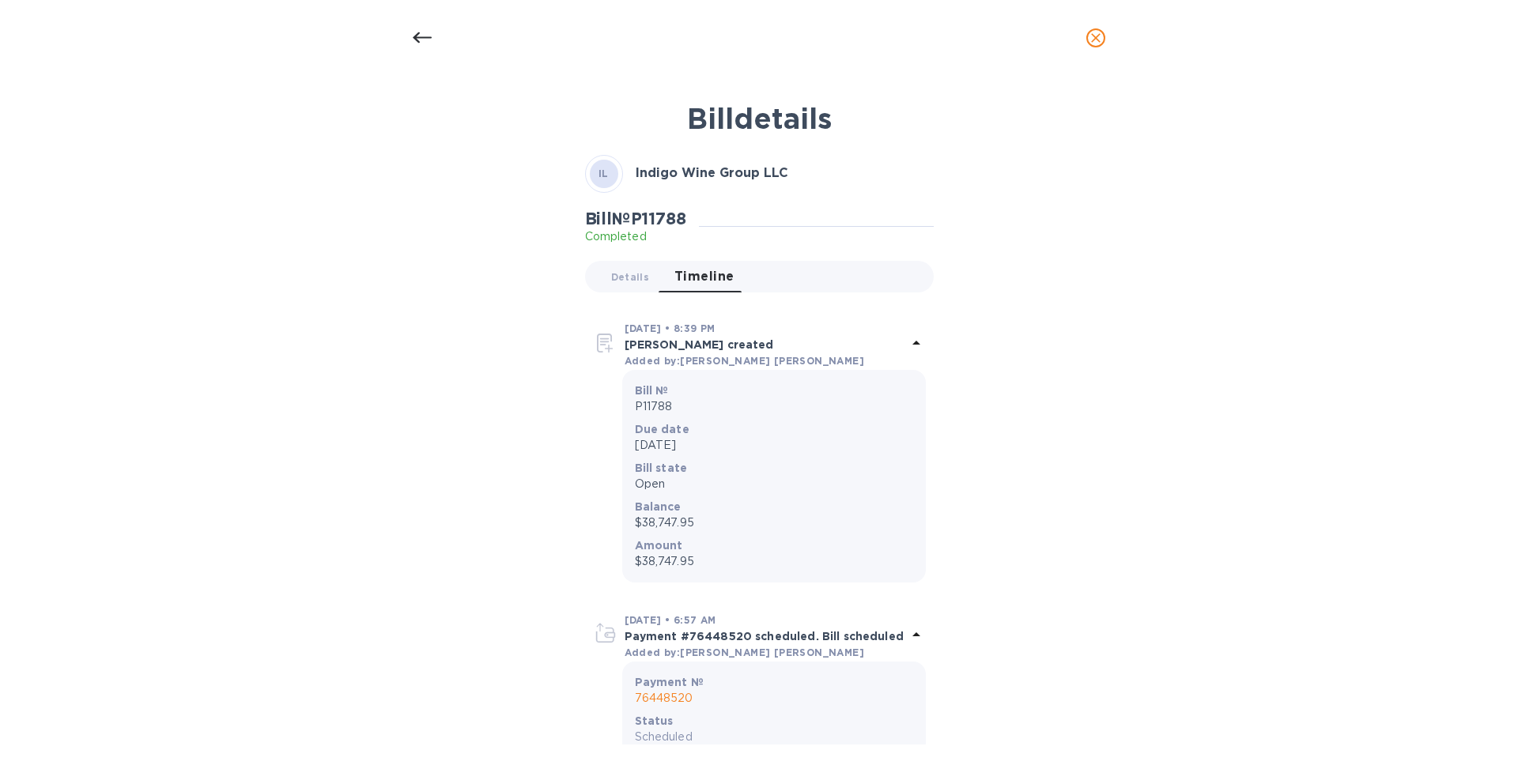
click at [418, 42] on icon at bounding box center [422, 37] width 19 height 11
